Goal: Communication & Community: Answer question/provide support

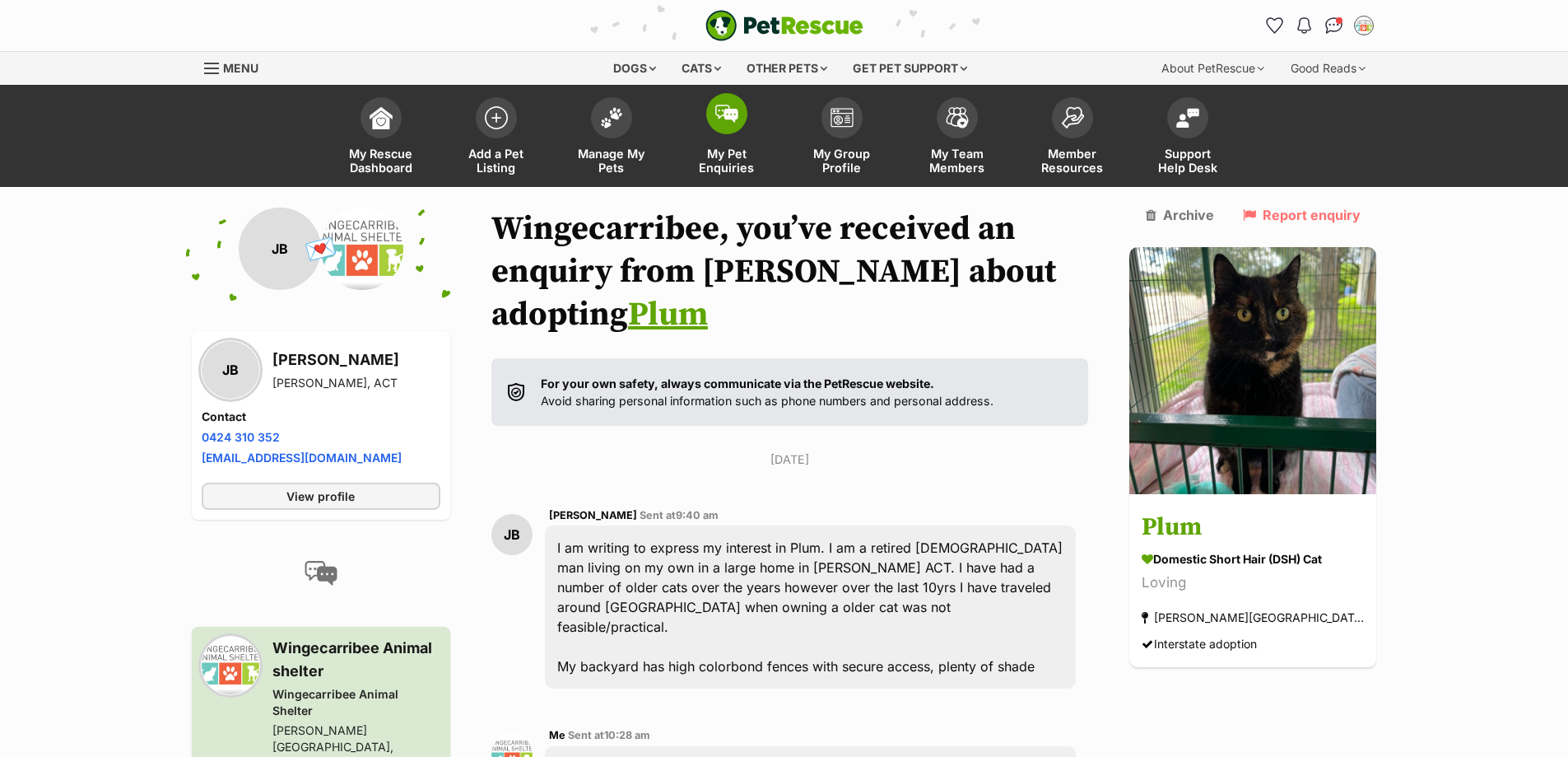
click at [733, 127] on span at bounding box center [726, 113] width 41 height 41
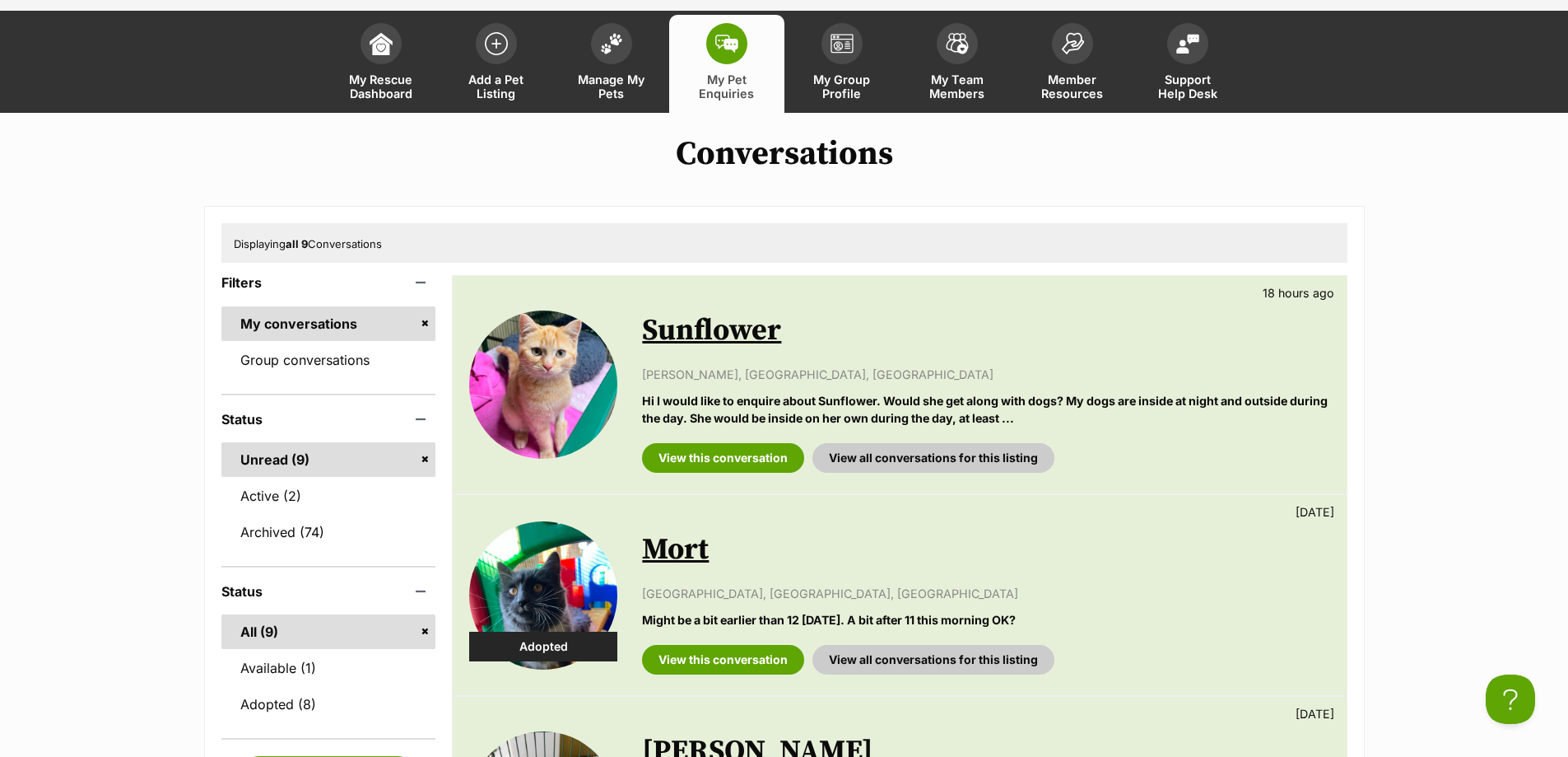
scroll to position [247, 0]
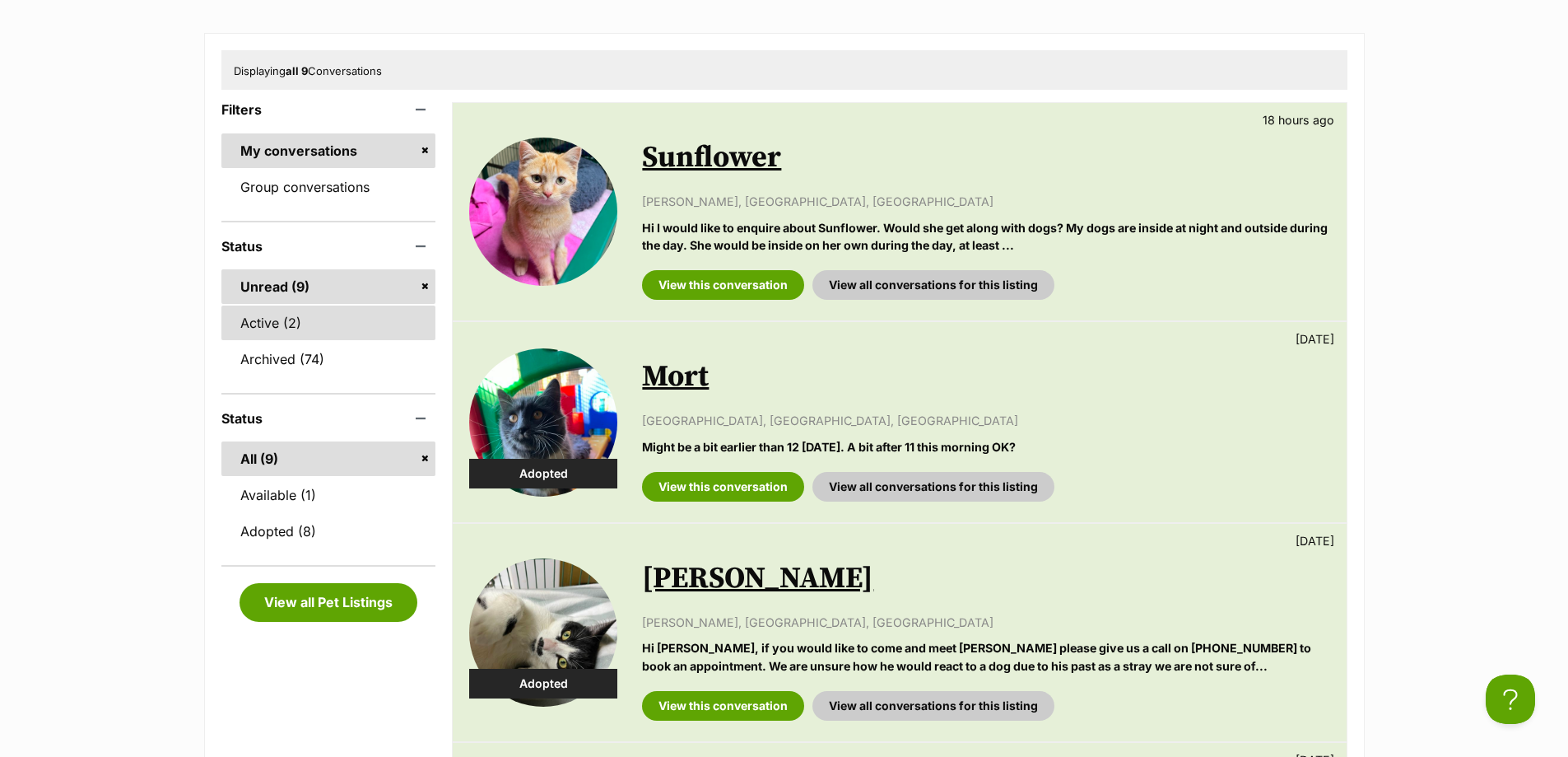
click at [325, 330] on link "Active (2)" at bounding box center [329, 323] width 215 height 35
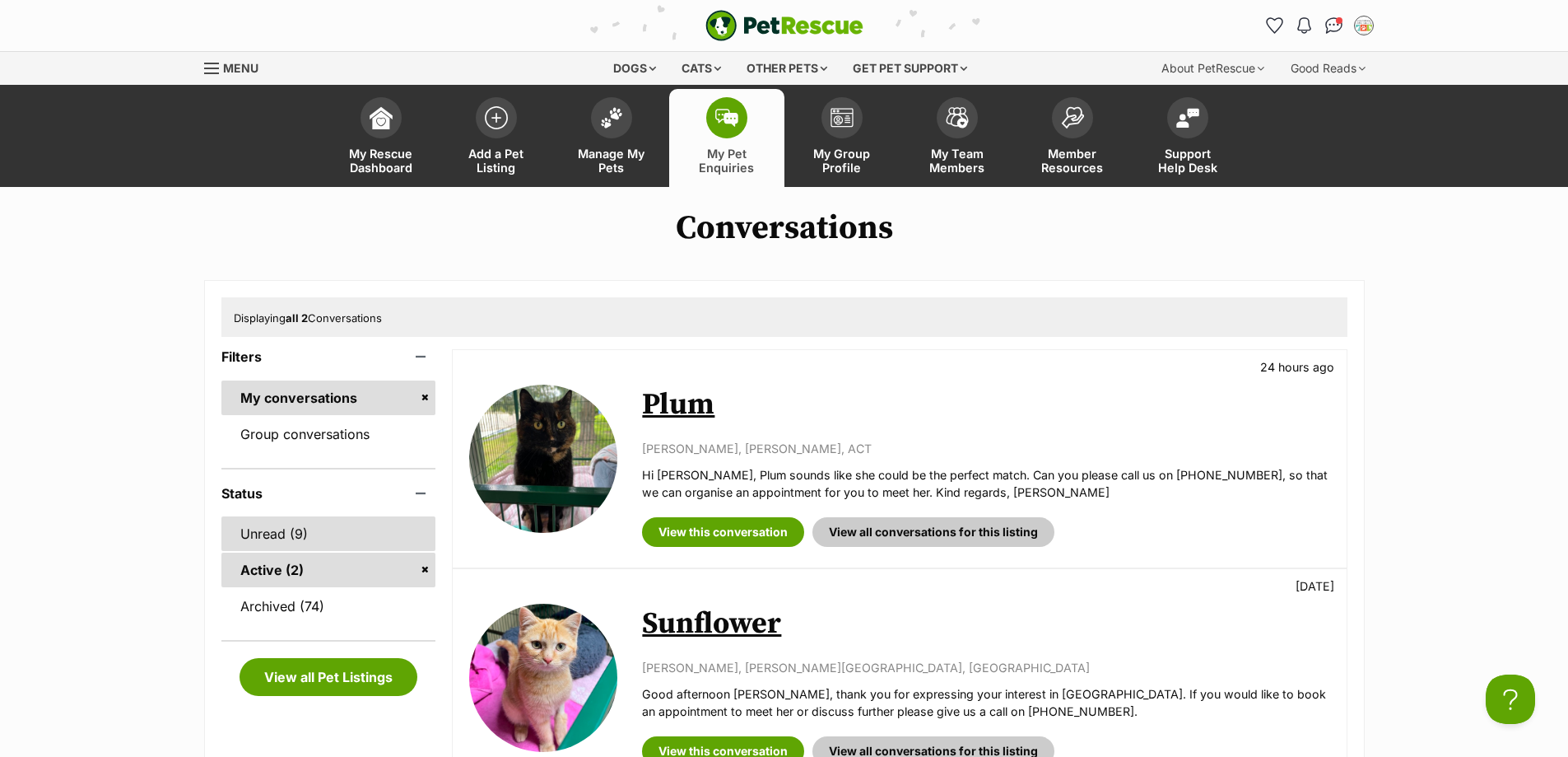
click at [309, 527] on link "Unread (9)" at bounding box center [329, 533] width 215 height 35
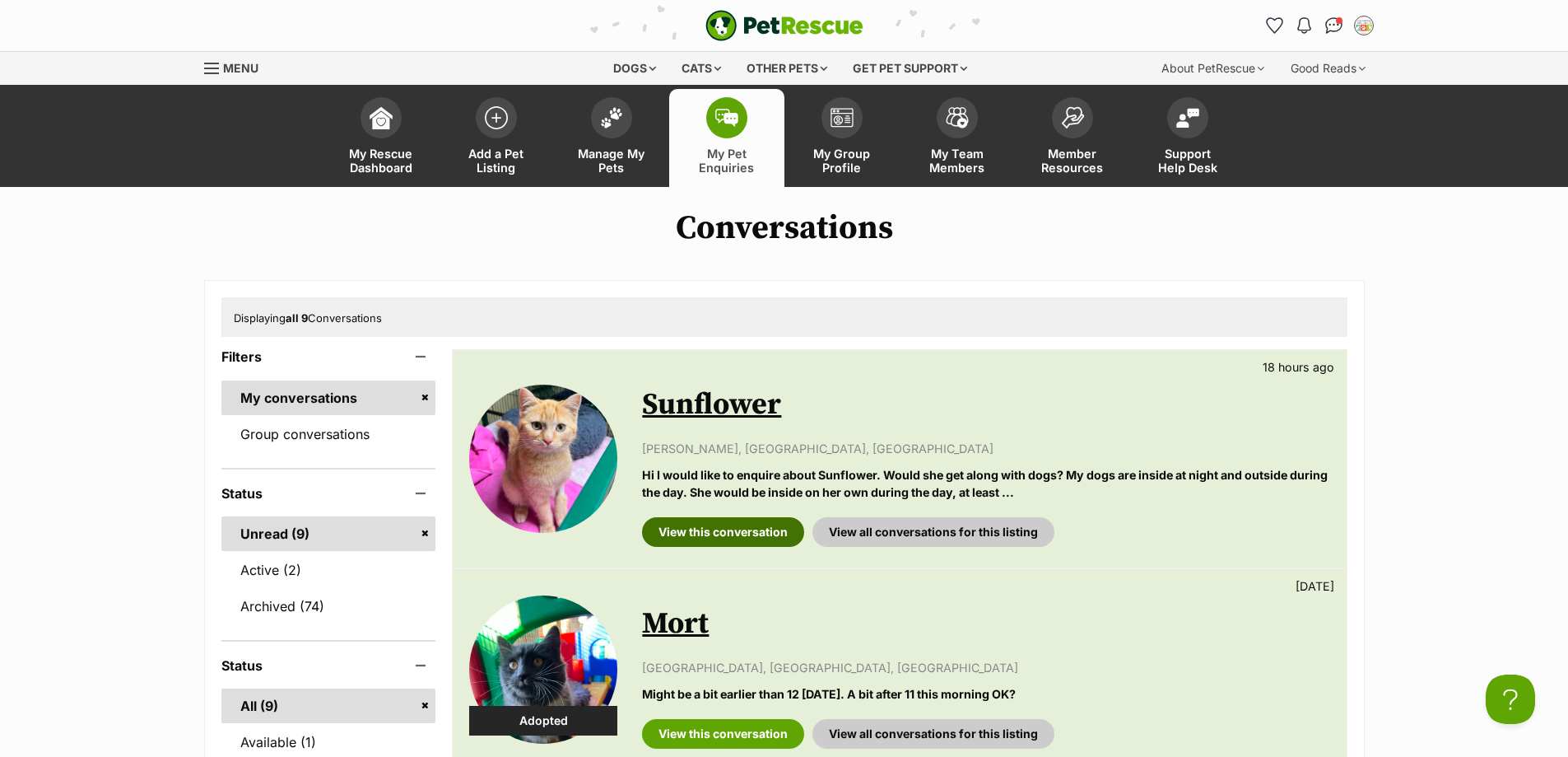
click at [732, 531] on link "View this conversation" at bounding box center [723, 532] width 162 height 29
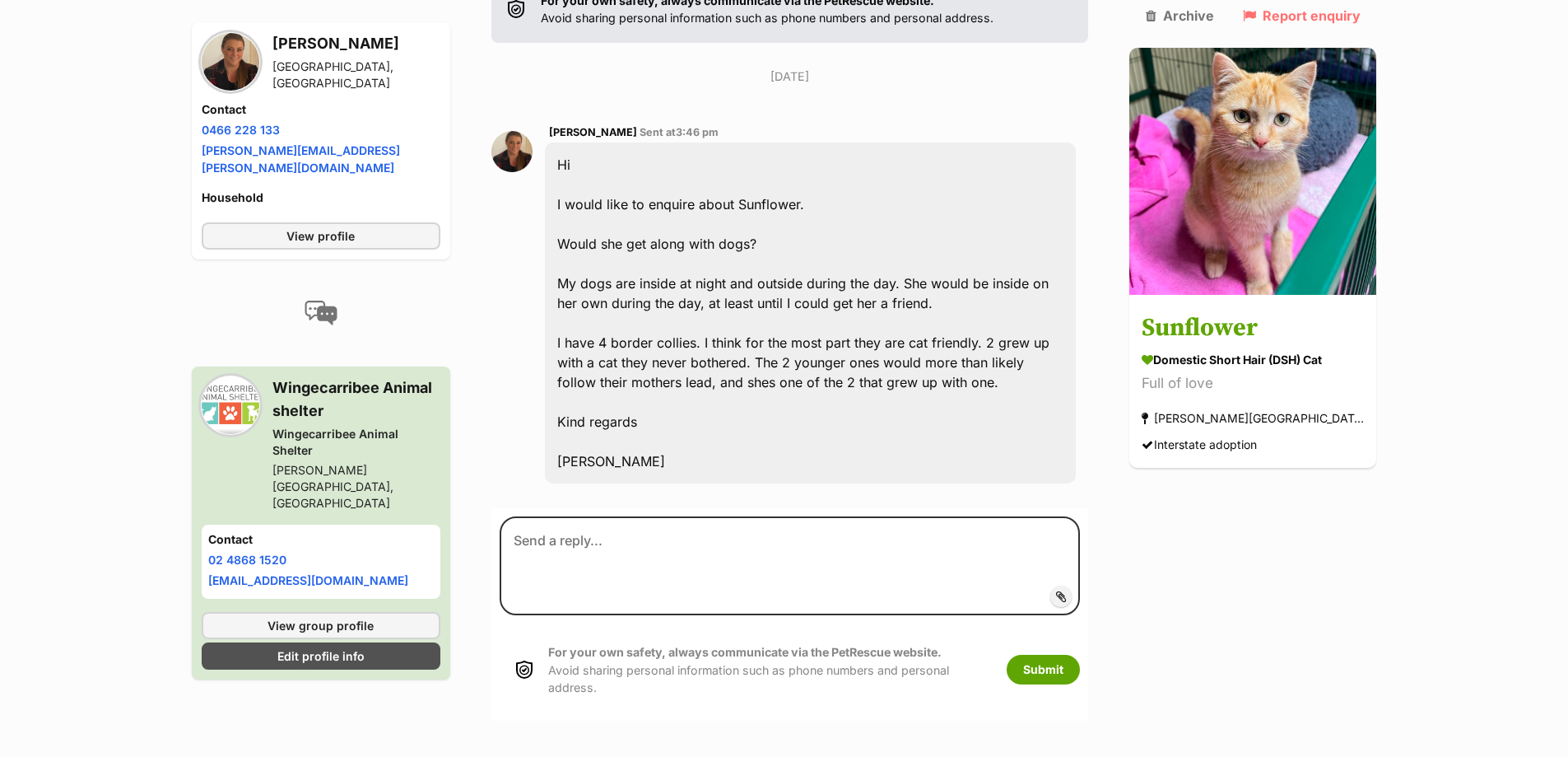
scroll to position [384, 0]
